Goal: Task Accomplishment & Management: Manage account settings

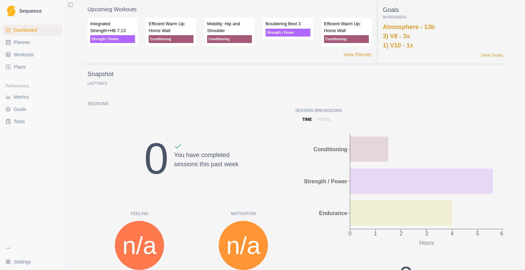
click at [25, 43] on span "Planner" at bounding box center [22, 42] width 16 height 7
select select "month"
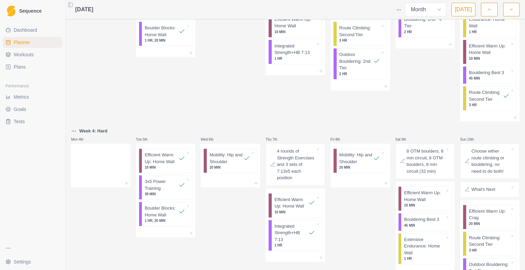
scroll to position [41, 0]
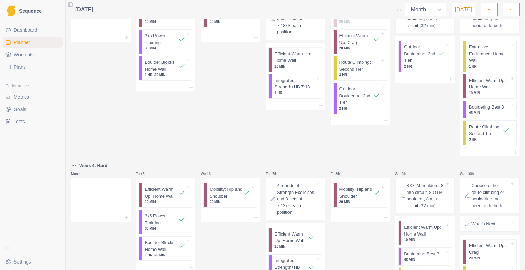
click at [402, 10] on html "Sequence Dashboard Planner Workouts Plans Performance Metrics Goals Tests Setti…" at bounding box center [262, 135] width 525 height 270
click at [355, 46] on div "Clear Planner" at bounding box center [373, 47] width 65 height 11
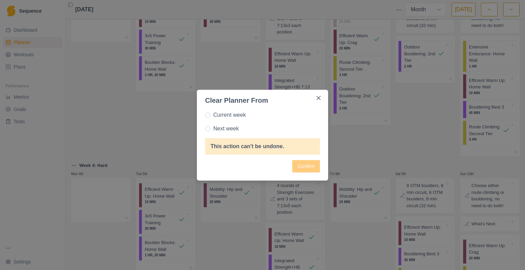
click at [237, 146] on div "This action can't be undone." at bounding box center [246, 146] width 73 height 8
click at [220, 113] on span "Current week" at bounding box center [229, 115] width 32 height 8
click at [205, 115] on input "Current week" at bounding box center [205, 115] width 0 height 0
radio input "true"
click at [318, 97] on icon "Close" at bounding box center [318, 98] width 4 height 4
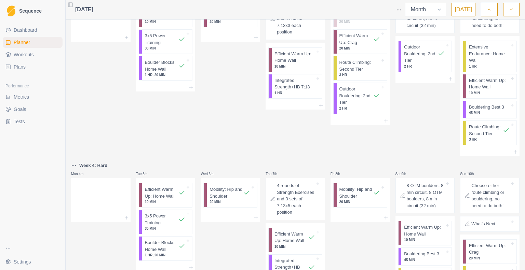
click at [26, 68] on link "Plans" at bounding box center [33, 67] width 60 height 11
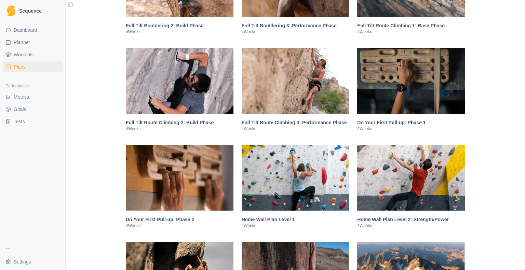
scroll to position [718, 0]
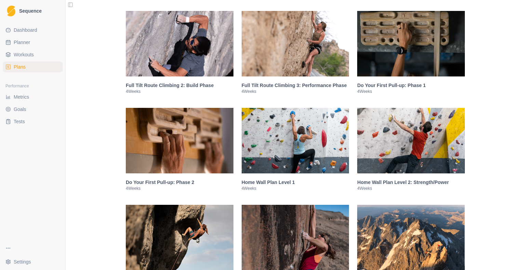
click at [422, 144] on img at bounding box center [411, 141] width 108 height 66
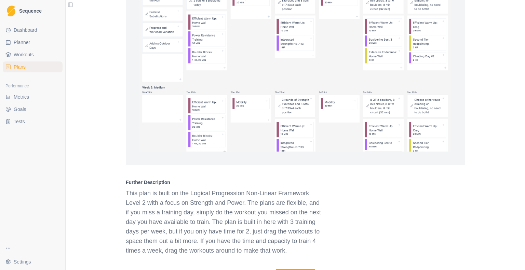
scroll to position [1264, 0]
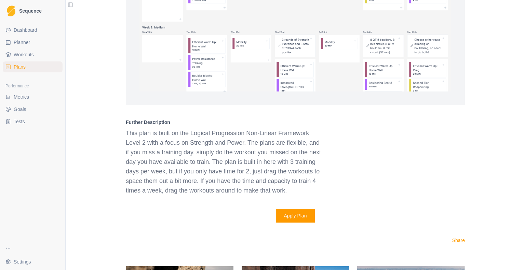
click at [292, 217] on button "Apply Plan" at bounding box center [295, 216] width 39 height 14
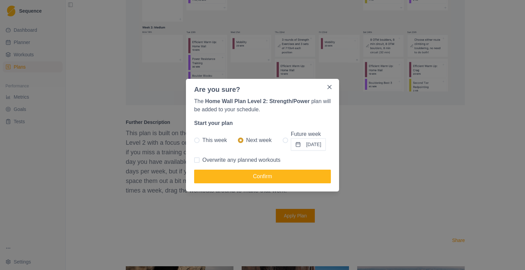
click at [198, 137] on label "This week" at bounding box center [210, 140] width 33 height 21
click at [194, 140] on input "This week" at bounding box center [194, 140] width 0 height 0
radio input "true"
click at [235, 158] on span "Overwrite any planned workouts" at bounding box center [241, 160] width 78 height 8
click at [194, 160] on input "Overwrite any planned workouts" at bounding box center [194, 160] width 0 height 0
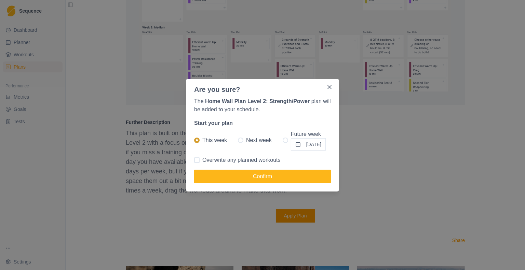
checkbox input "true"
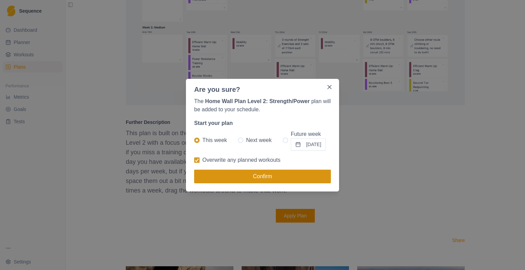
click at [230, 175] on button "Confirm" at bounding box center [262, 177] width 137 height 14
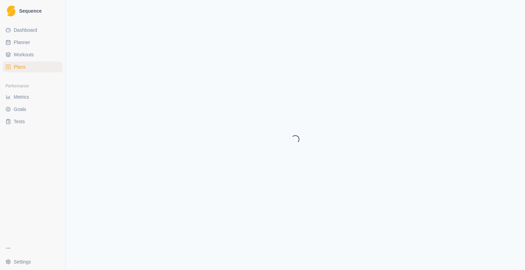
select select "month"
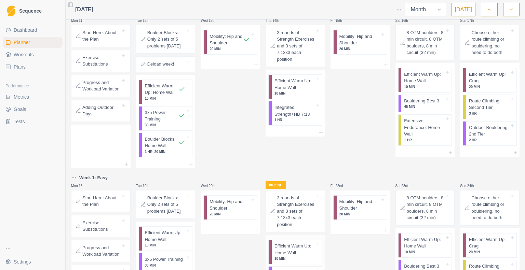
scroll to position [478, 0]
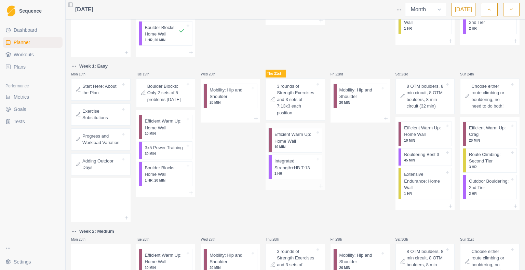
click at [303, 162] on p "Integrated Strength+HB 7:13" at bounding box center [294, 164] width 41 height 13
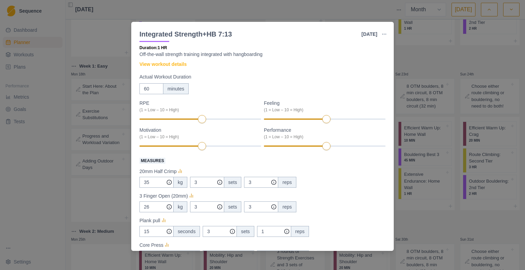
scroll to position [0, 0]
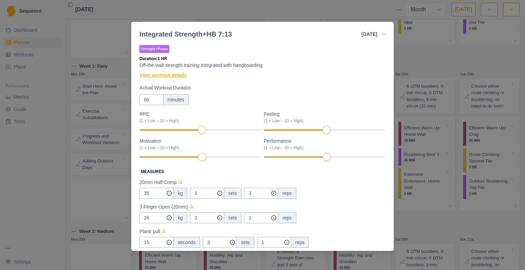
click at [166, 78] on link "View workout details" at bounding box center [162, 75] width 47 height 7
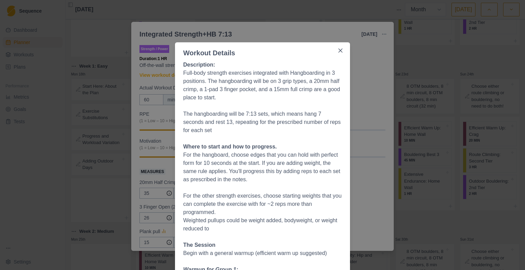
click at [416, 40] on div "Workout Details Description: Full-body strength exercises integrated with Hangb…" at bounding box center [262, 135] width 525 height 270
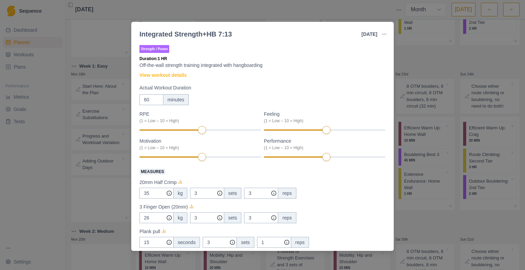
click at [411, 59] on div "Integrated Strength+HB 7:13 [DATE] Link To Goal View Workout Metrics Edit Origi…" at bounding box center [262, 135] width 525 height 270
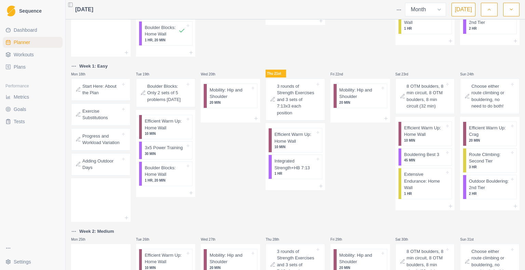
click at [359, 179] on div "Fri 22nd Mobility: Hip and Shoulder 20 MIN" at bounding box center [359, 142] width 59 height 160
click at [245, 183] on div "Wed 20th Mobility: Hip and Shoulder 20 MIN" at bounding box center [230, 142] width 59 height 160
click at [275, 166] on p "Integrated Strength+HB 7:13" at bounding box center [294, 164] width 41 height 13
